Goal: Navigation & Orientation: Find specific page/section

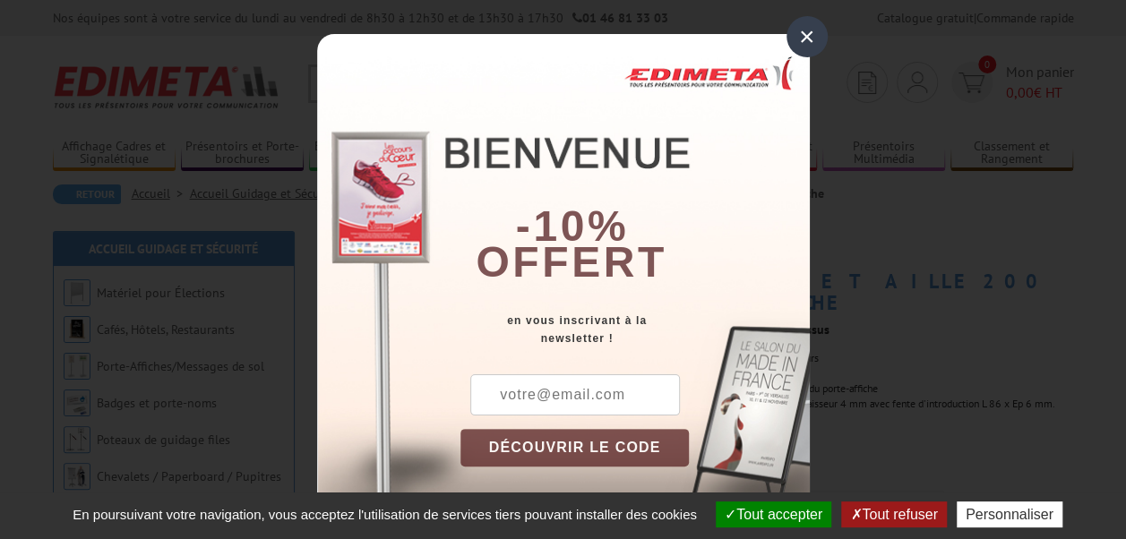
click at [797, 34] on div "×" at bounding box center [806, 36] width 41 height 41
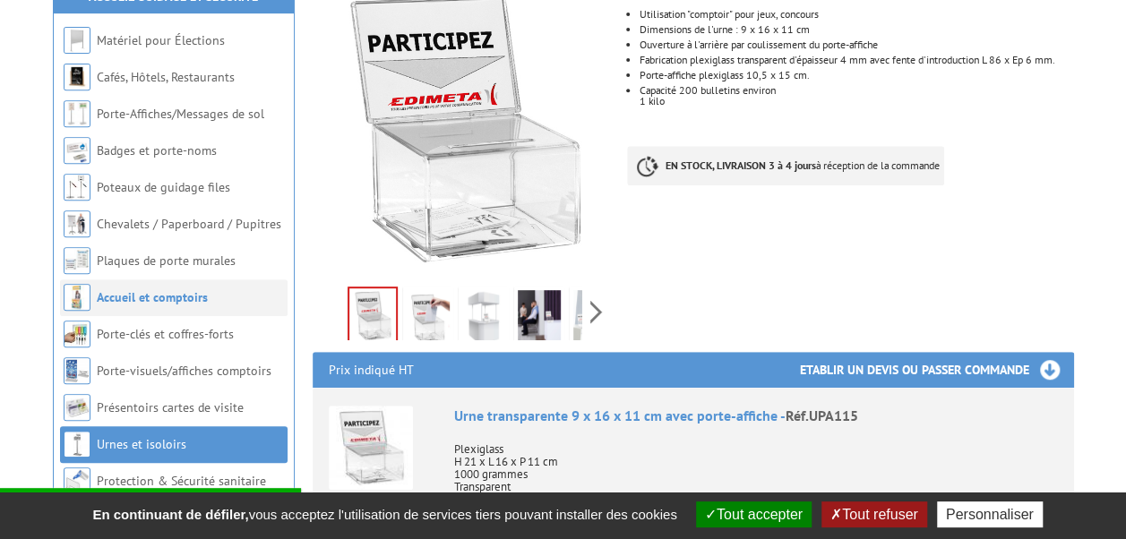
scroll to position [358, 0]
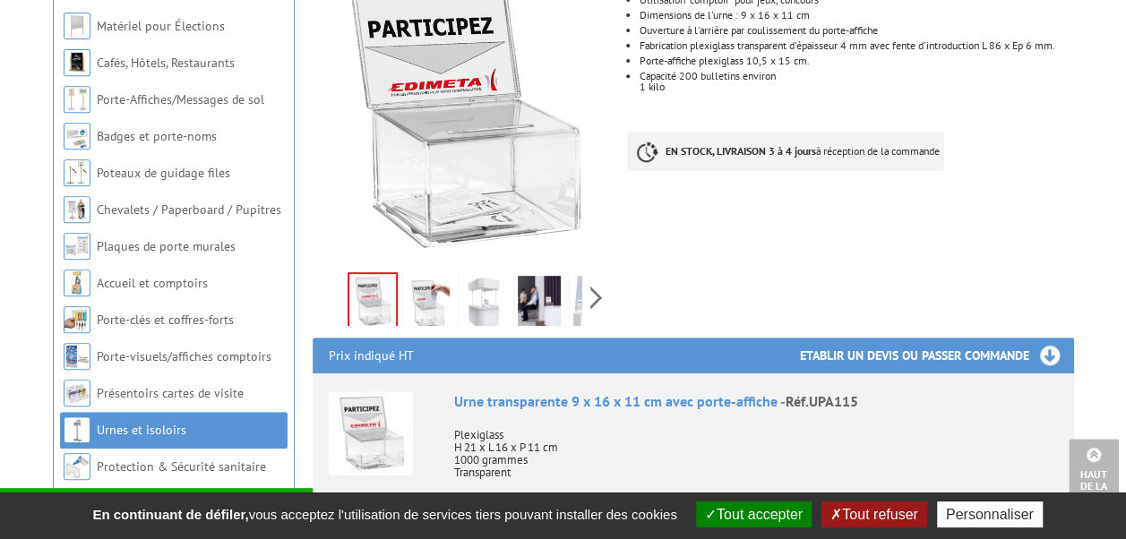
click at [167, 422] on link "Urnes et isoloirs" at bounding box center [142, 430] width 90 height 16
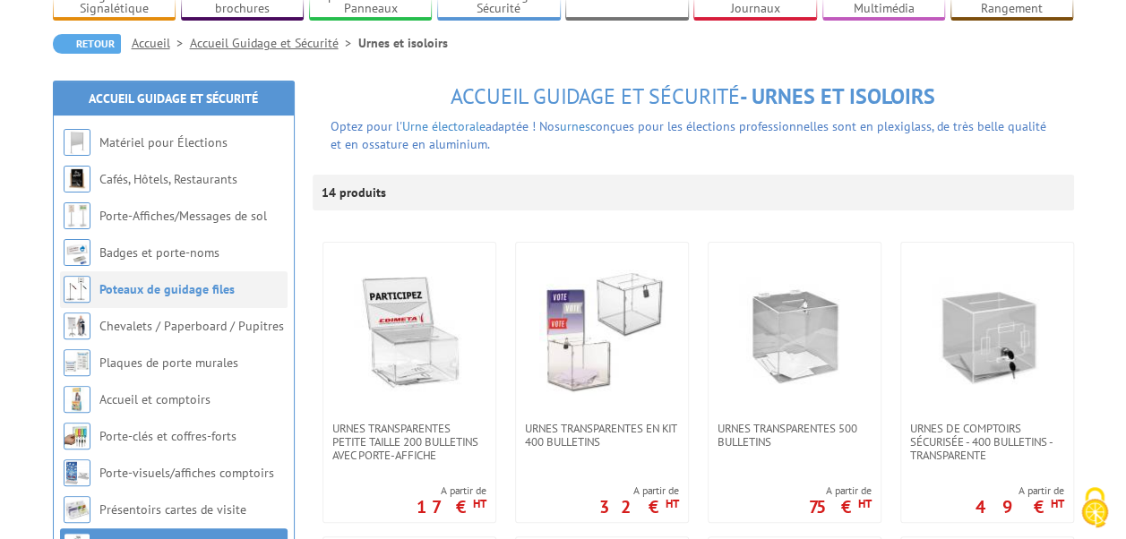
scroll to position [179, 0]
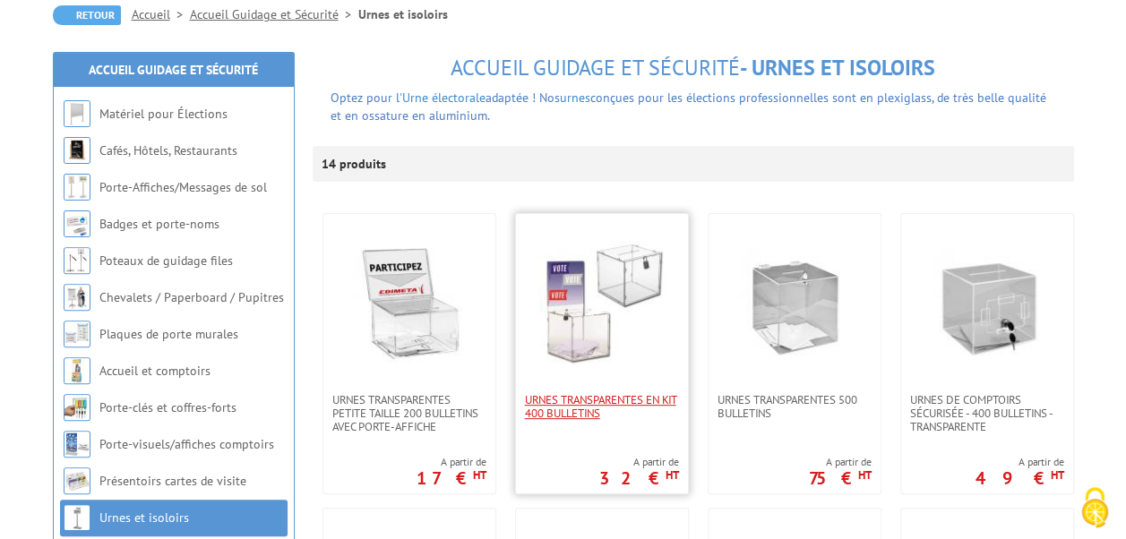
click at [582, 393] on span "Urnes transparentes en kit 400 bulletins" at bounding box center [602, 406] width 154 height 27
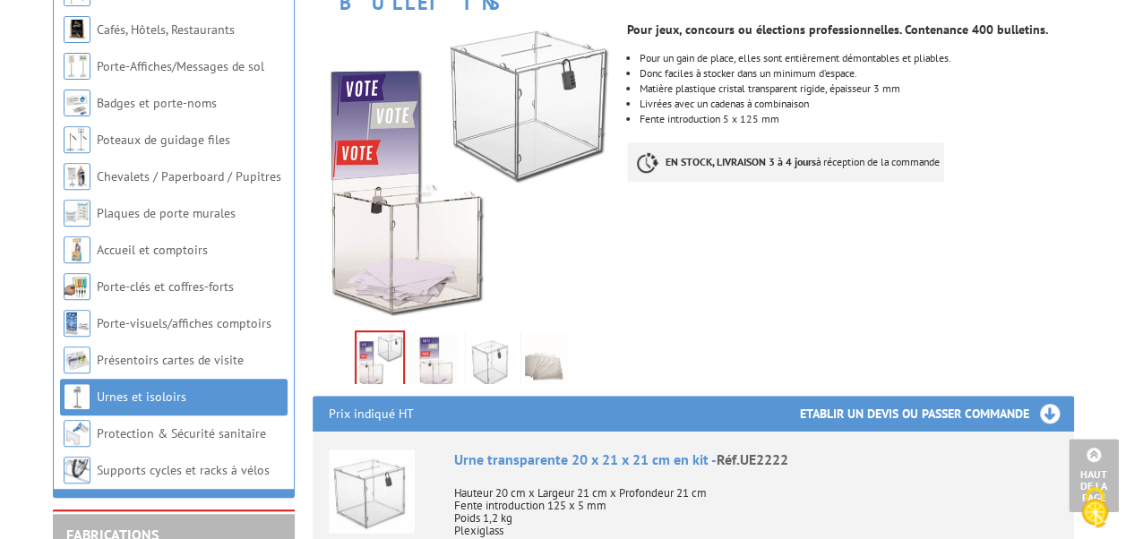
scroll to position [90, 0]
